Goal: Information Seeking & Learning: Compare options

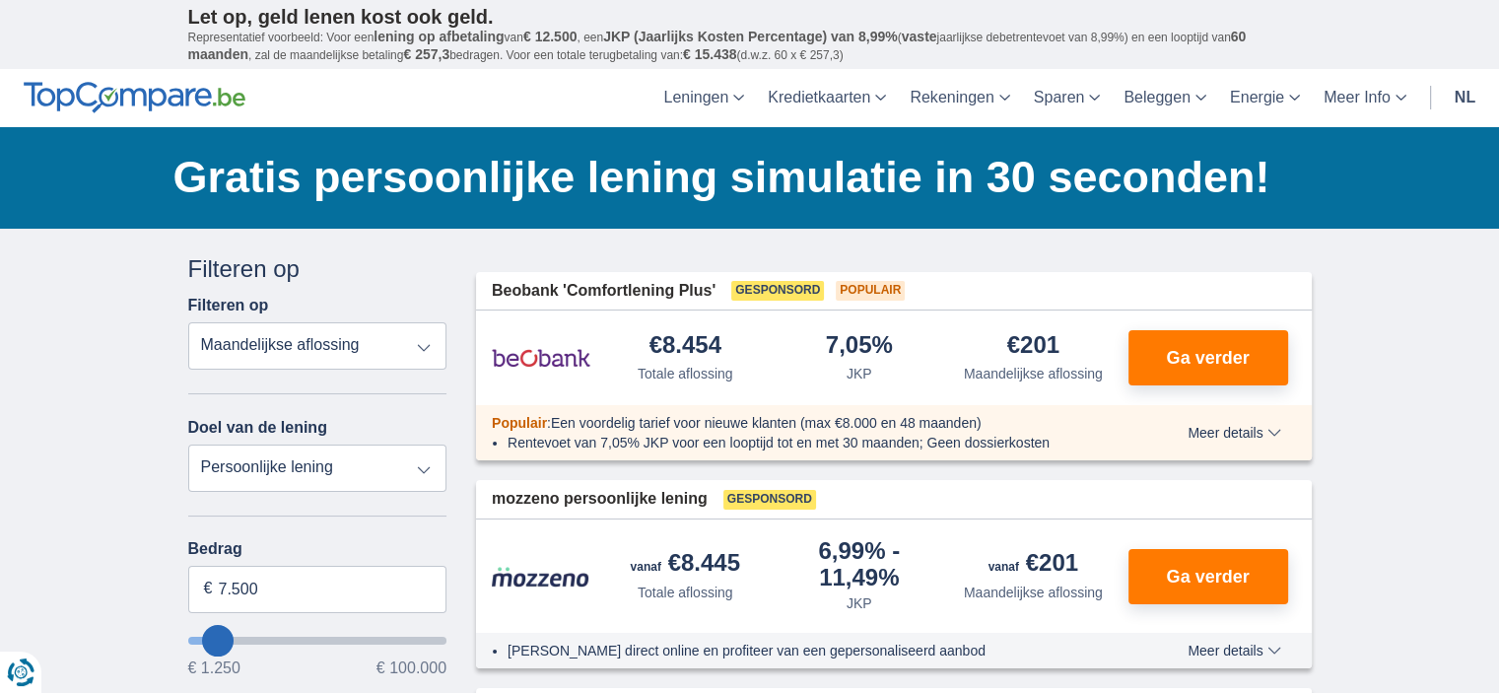
click at [421, 340] on select "Totale aflossing JKP Maandelijkse aflossing" at bounding box center [317, 345] width 259 height 47
click at [188, 322] on select "Totale aflossing JKP Maandelijkse aflossing" at bounding box center [317, 345] width 259 height 47
click at [372, 464] on select "Persoonlijke lening Auto Moto / fiets Mobilhome / caravan Renovatie Energie Sch…" at bounding box center [317, 467] width 259 height 47
select select "overdrafts"
click at [188, 444] on select "Persoonlijke lening Auto Moto / fiets Mobilhome / caravan Renovatie Energie Sch…" at bounding box center [317, 467] width 259 height 47
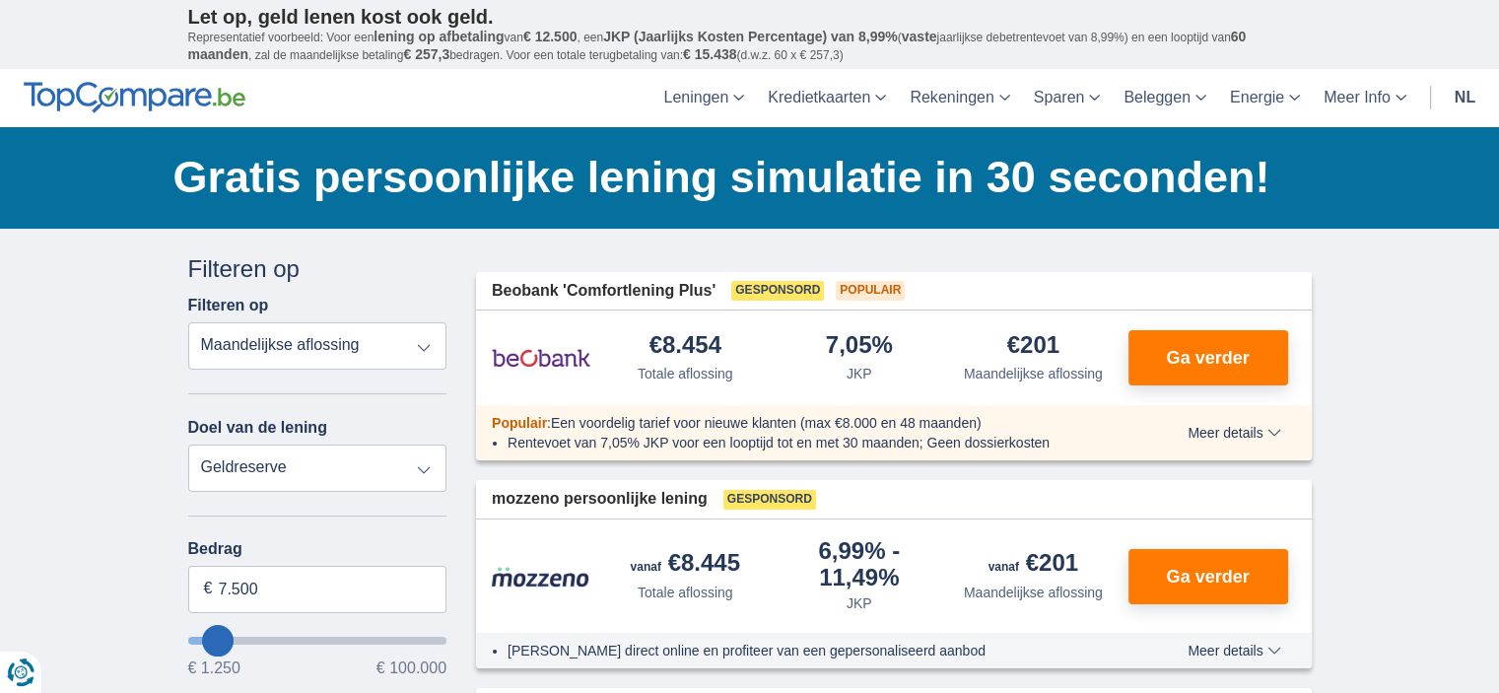
type input "2.000"
type input "2500"
select select "24"
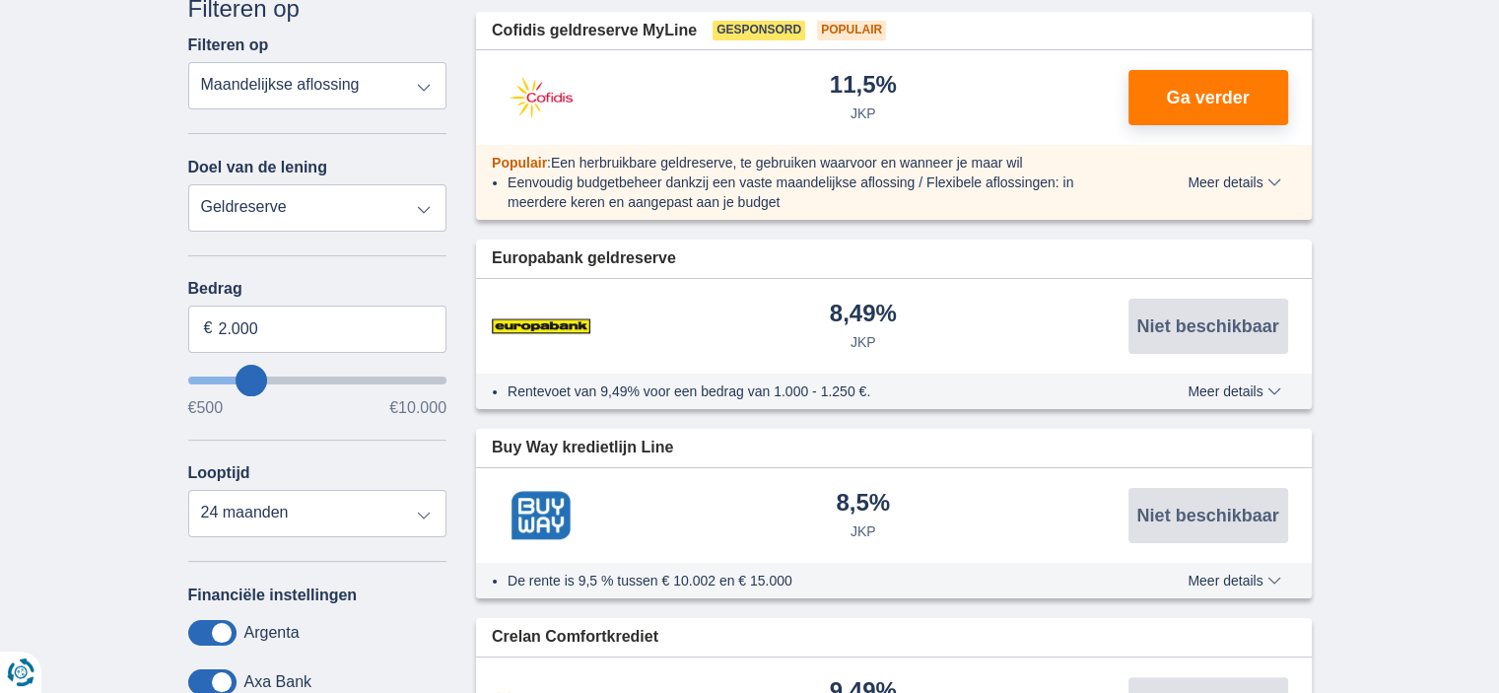
scroll to position [296, 0]
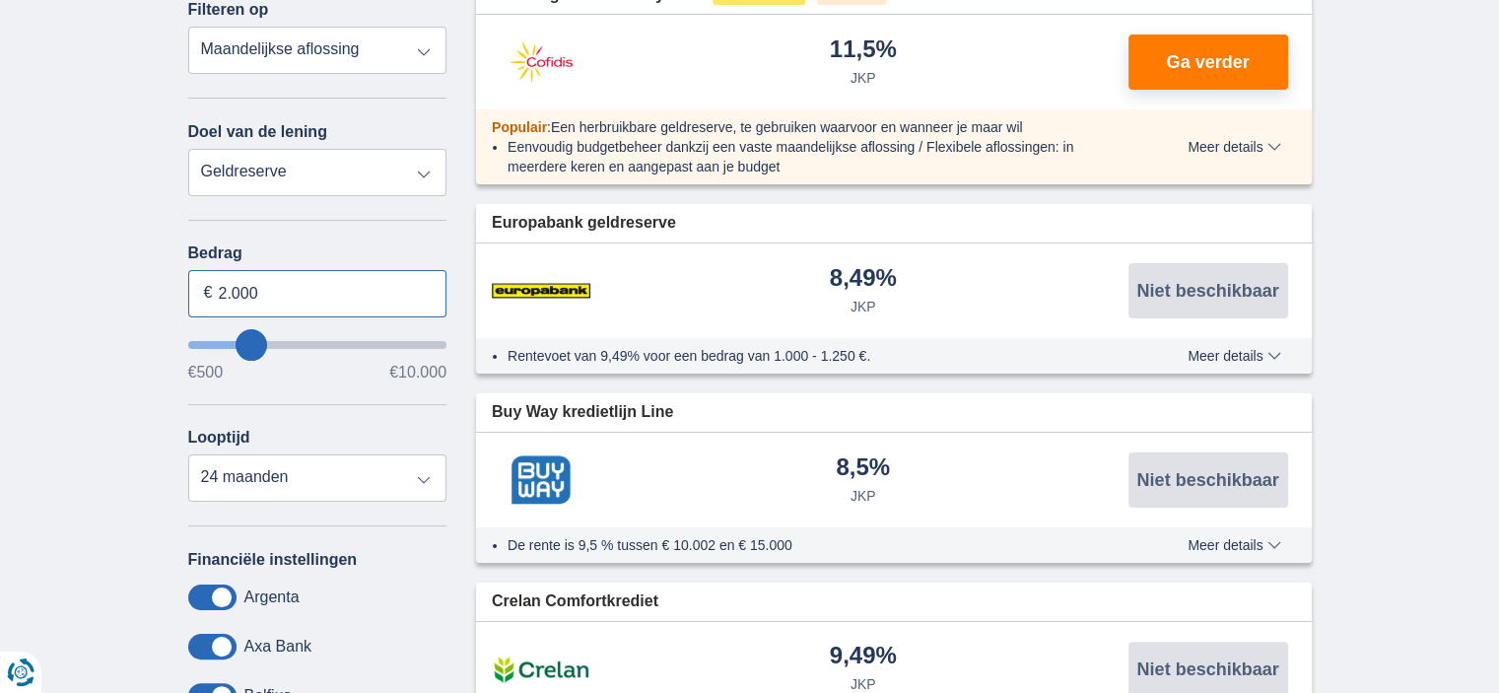
click at [273, 288] on input "2.000" at bounding box center [317, 293] width 259 height 47
type input "2"
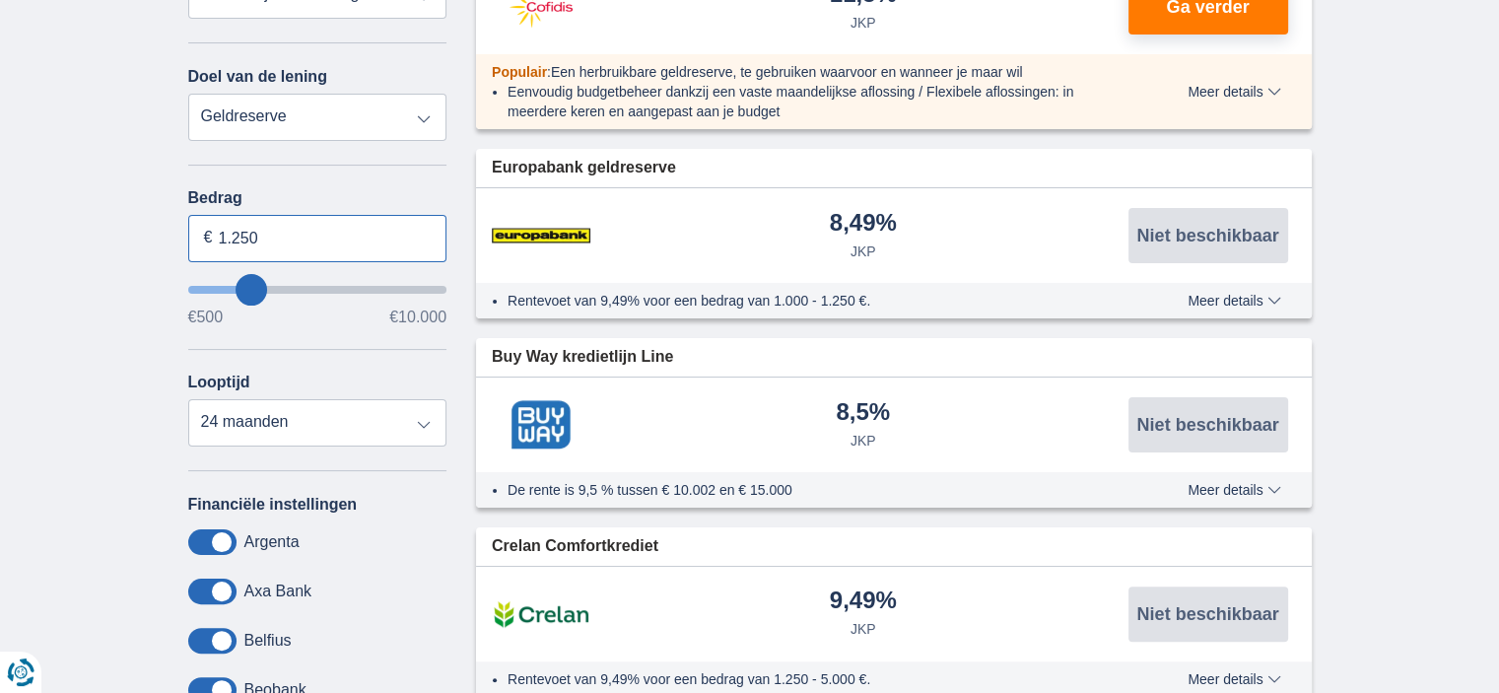
scroll to position [394, 0]
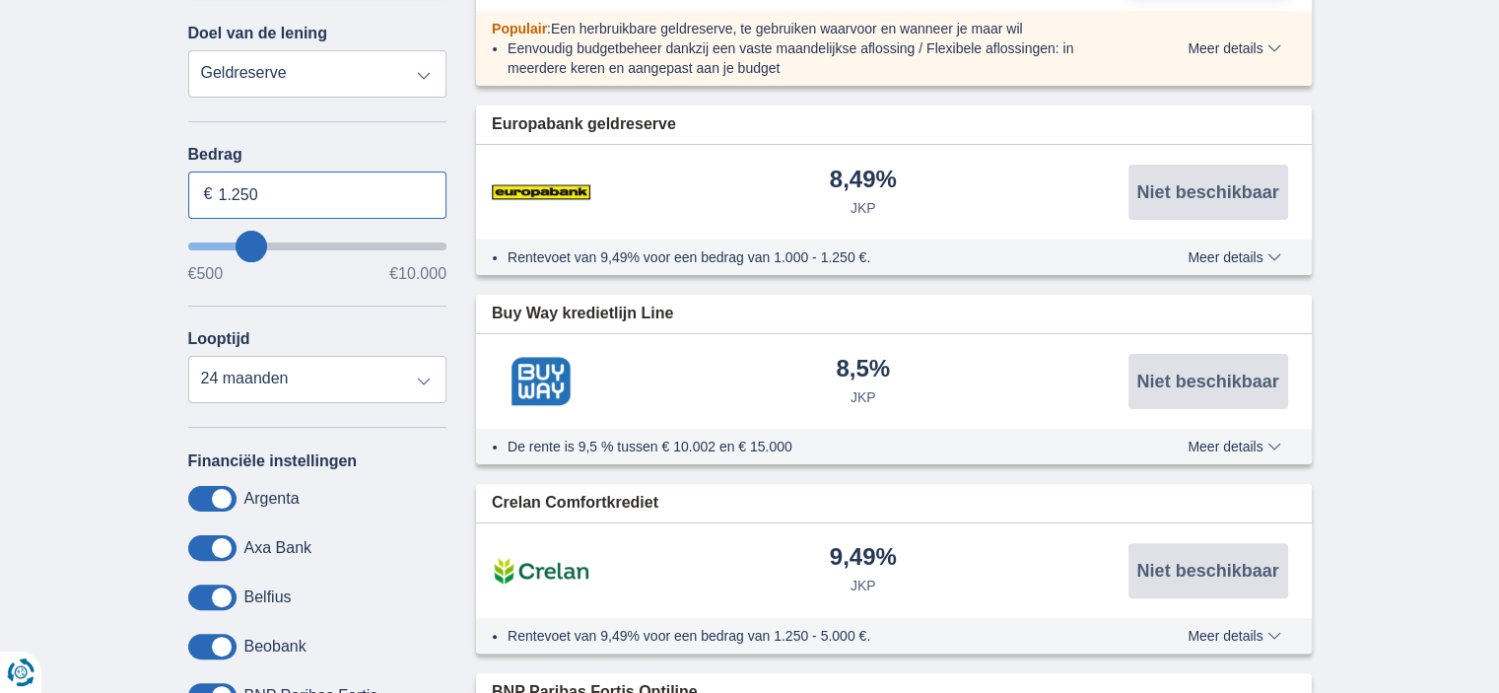
type input "1.250"
type input "1500"
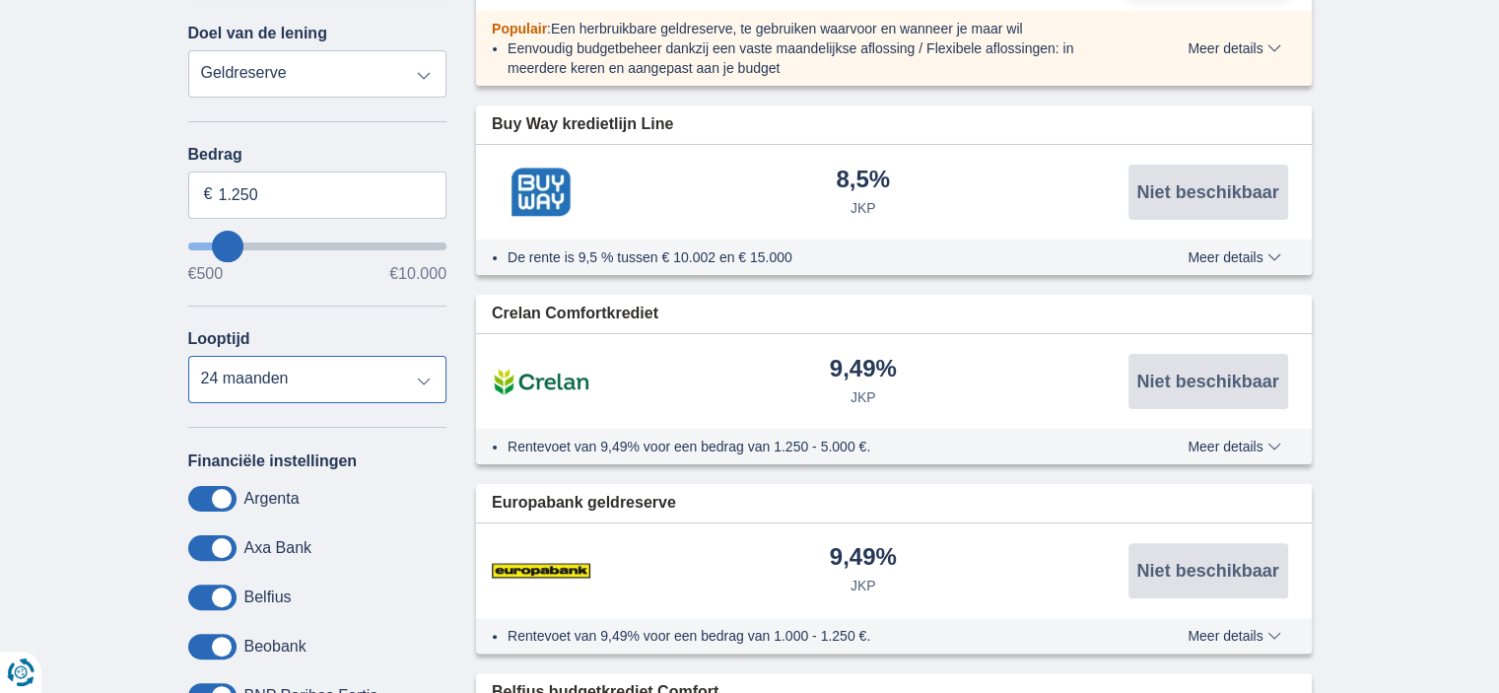
click at [314, 368] on select "12 maanden 18 maanden 24 maanden" at bounding box center [317, 379] width 259 height 47
click at [307, 375] on select "12 maanden 18 maanden 24 maanden" at bounding box center [317, 379] width 259 height 47
select select "12"
click at [188, 356] on select "12 maanden 18 maanden 24 maanden" at bounding box center [317, 379] width 259 height 47
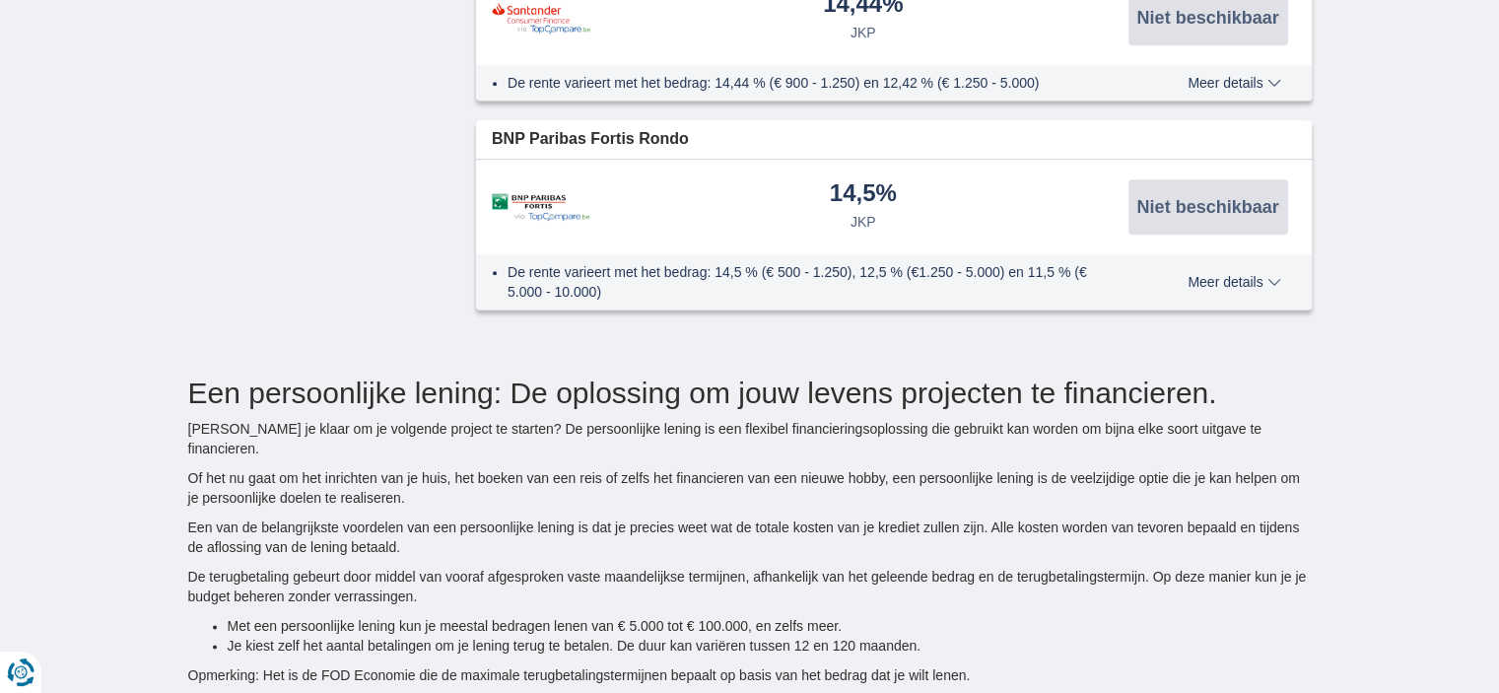
scroll to position [2463, 0]
